Goal: Check status

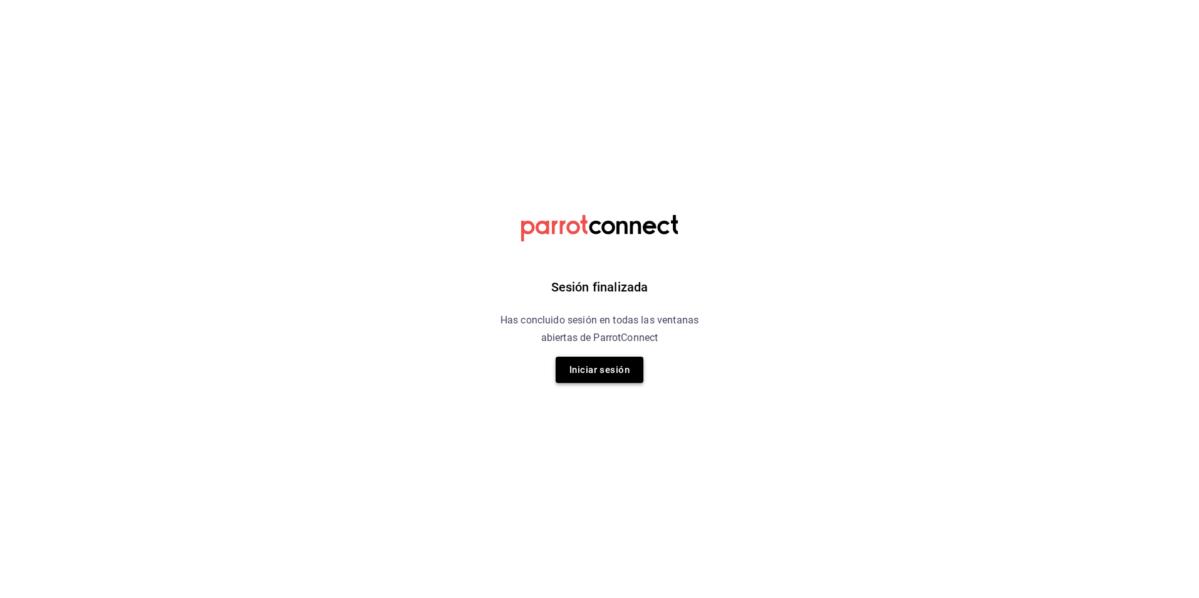
click at [584, 369] on button "Iniciar sesión" at bounding box center [600, 370] width 88 height 26
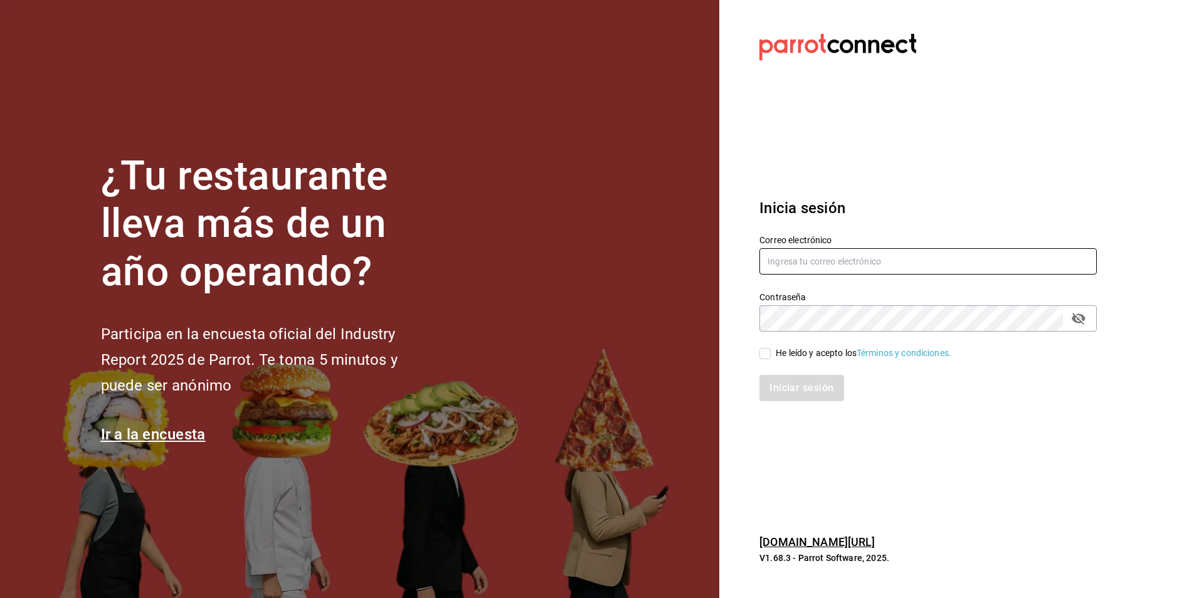
type input "[PERSON_NAME][EMAIL_ADDRESS][PERSON_NAME][DOMAIN_NAME]"
click at [764, 357] on input "He leído y acepto los Términos y condiciones." at bounding box center [765, 353] width 11 height 11
checkbox input "true"
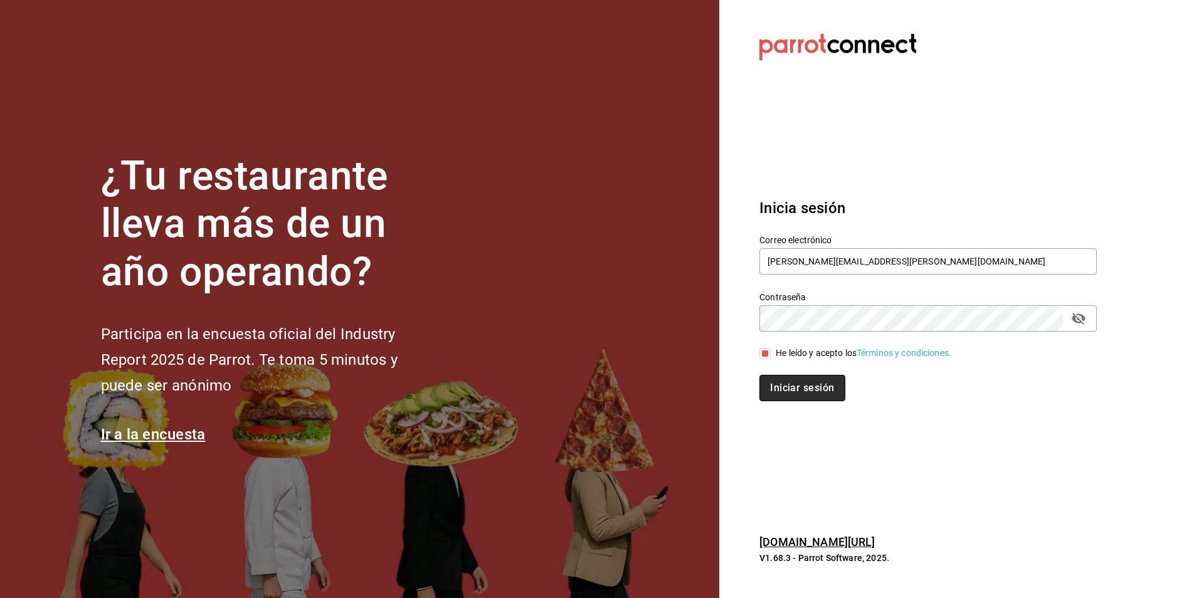
click at [789, 381] on button "Iniciar sesión" at bounding box center [802, 388] width 85 height 26
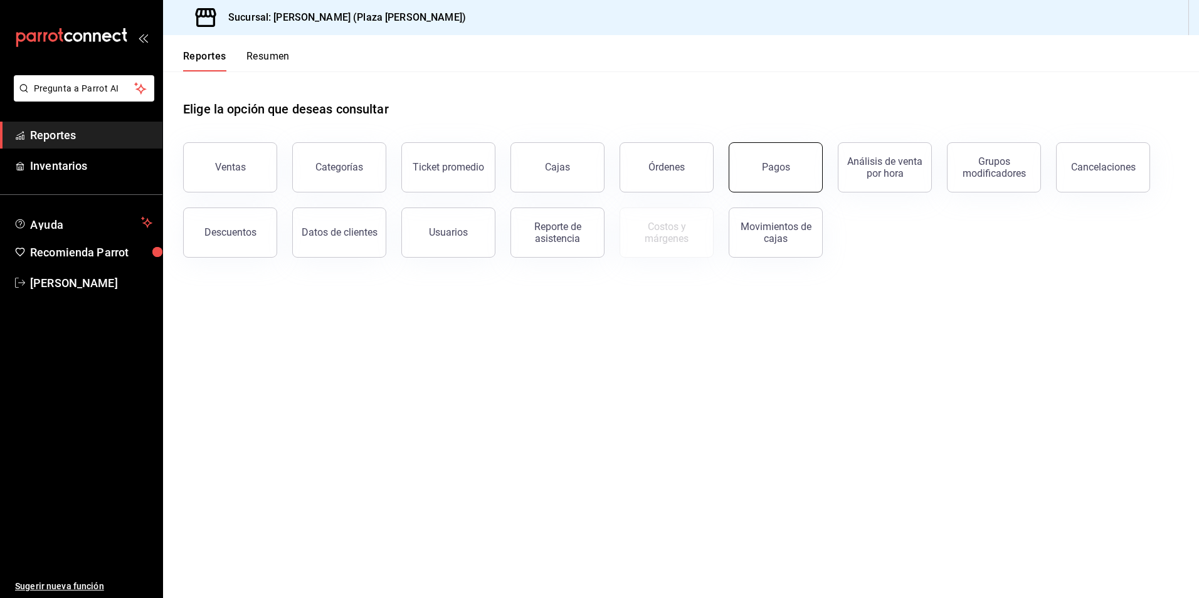
click at [775, 166] on div "Pagos" at bounding box center [776, 167] width 28 height 12
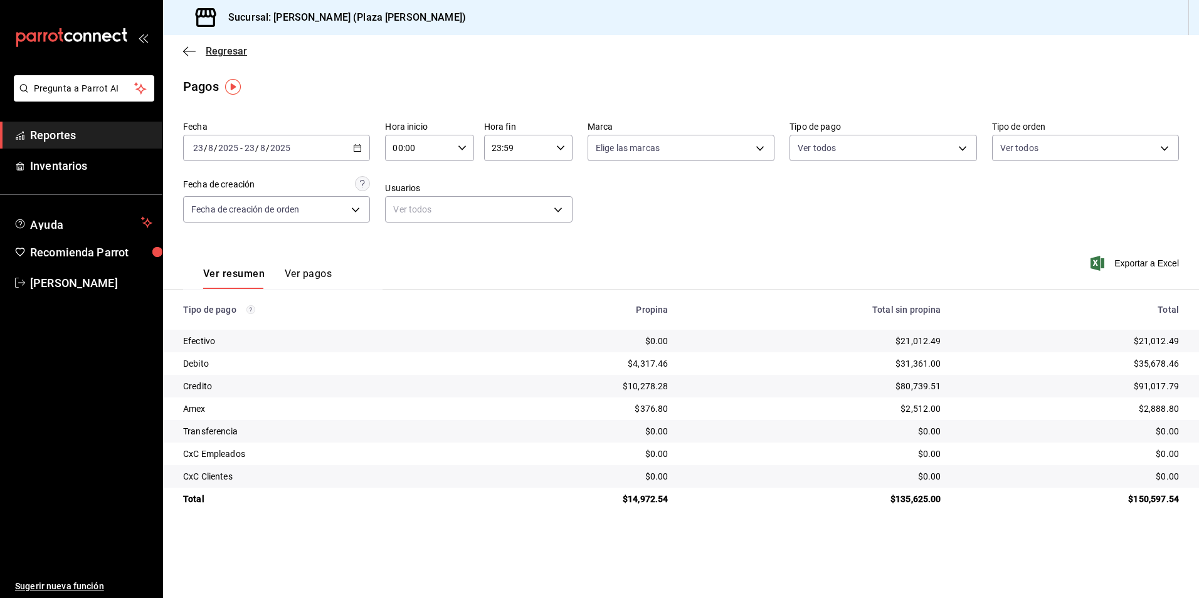
click at [238, 47] on span "Regresar" at bounding box center [226, 51] width 41 height 12
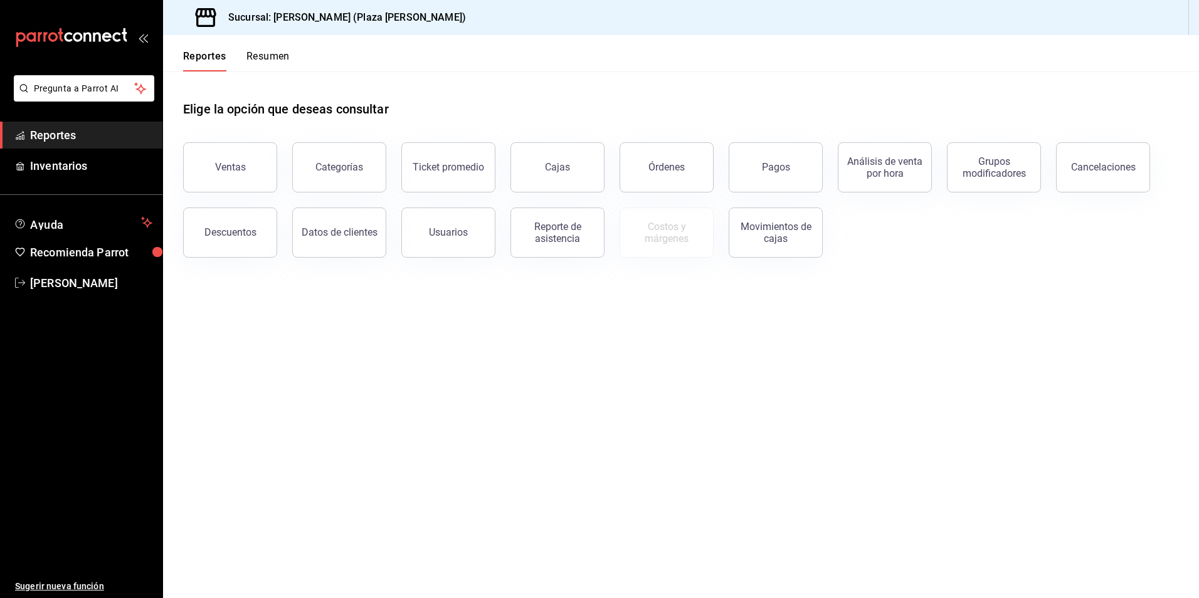
click at [260, 55] on button "Resumen" at bounding box center [267, 60] width 43 height 21
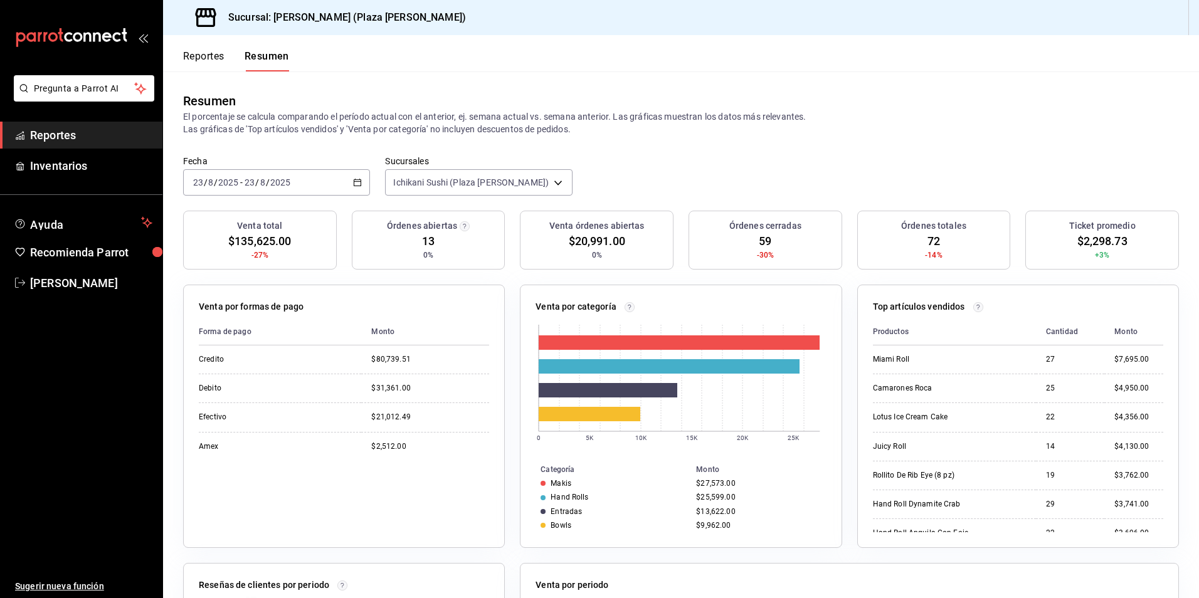
click at [190, 61] on button "Reportes" at bounding box center [203, 60] width 41 height 21
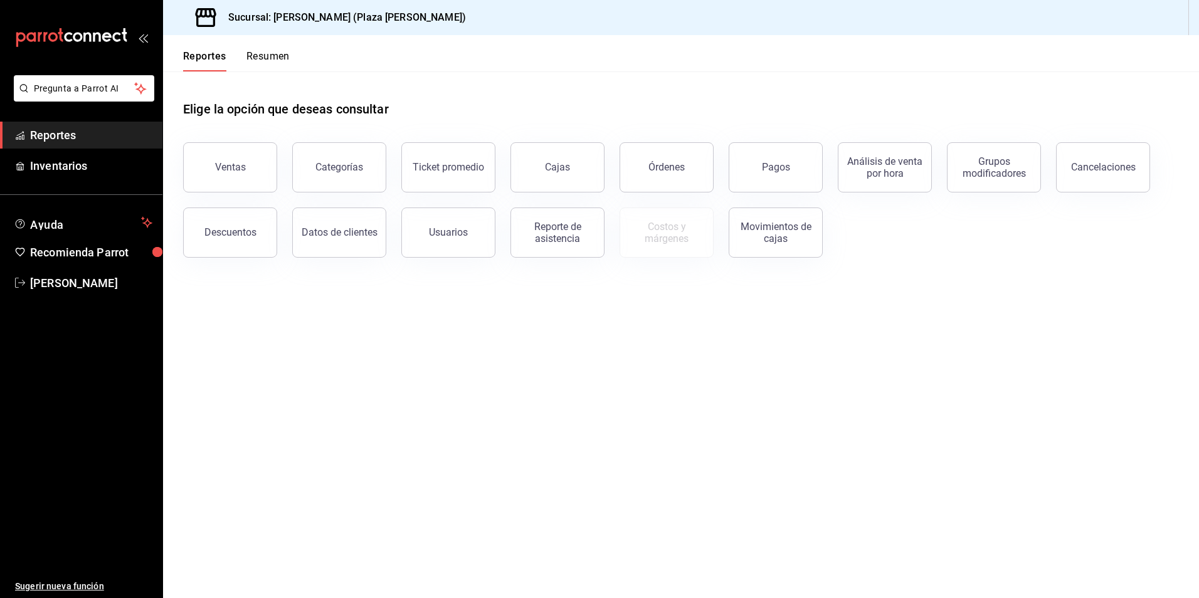
click at [258, 56] on button "Resumen" at bounding box center [267, 60] width 43 height 21
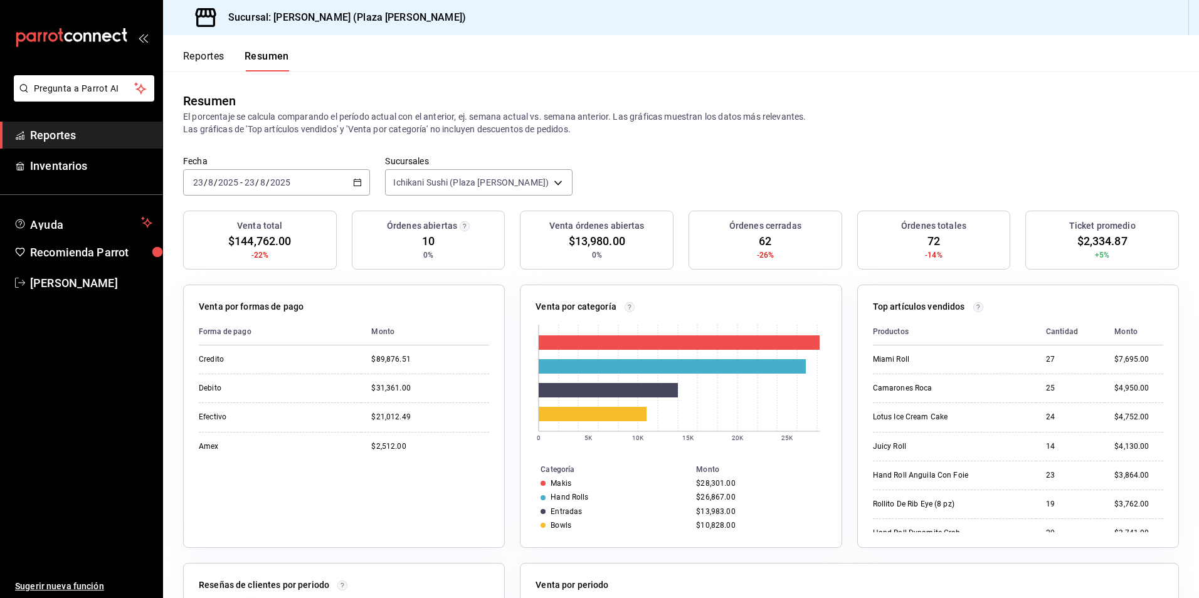
click at [631, 199] on div "Fecha 2025-08-23 23 / 8 / 2025 - 2025-08-23 23 / 8 / 2025 Sucursales Ichikani S…" at bounding box center [681, 183] width 1036 height 55
click at [511, 208] on div "Fecha 2025-08-23 23 / 8 / 2025 - 2025-08-23 23 / 8 / 2025 Sucursales Ichikani S…" at bounding box center [681, 183] width 1036 height 55
click at [509, 279] on div "Venta por categoría 0 5K 10K 15K 20K 25K Categoría Monto Makis $28,301.00 Hand …" at bounding box center [673, 409] width 337 height 278
click at [346, 206] on div "Fecha 2025-08-23 23 / 8 / 2025 - 2025-08-23 23 / 8 / 2025 Sucursales Ichikani S…" at bounding box center [681, 183] width 1036 height 55
